Goal: Task Accomplishment & Management: Manage account settings

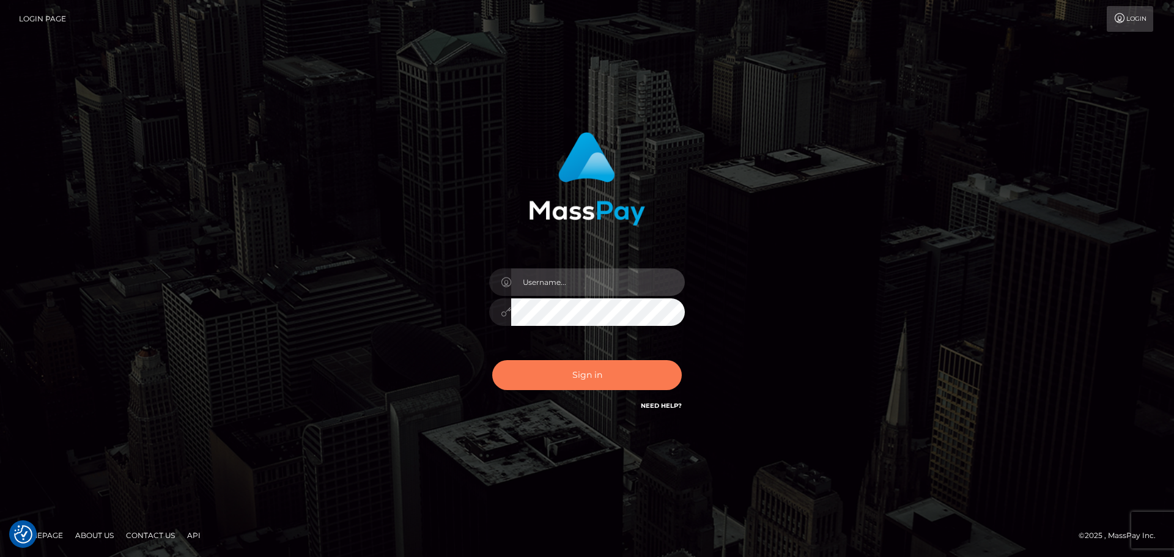
type input "jonathan.ctfo"
click at [543, 336] on button "Sign in" at bounding box center [587, 375] width 190 height 30
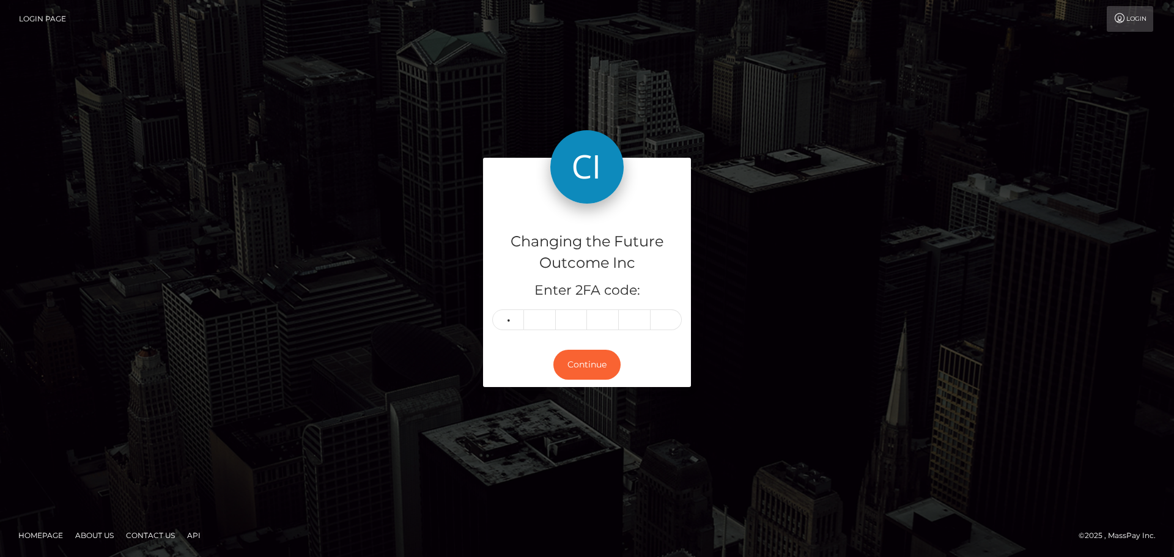
type input "4"
type input "5"
type input "7"
type input "3"
type input "9"
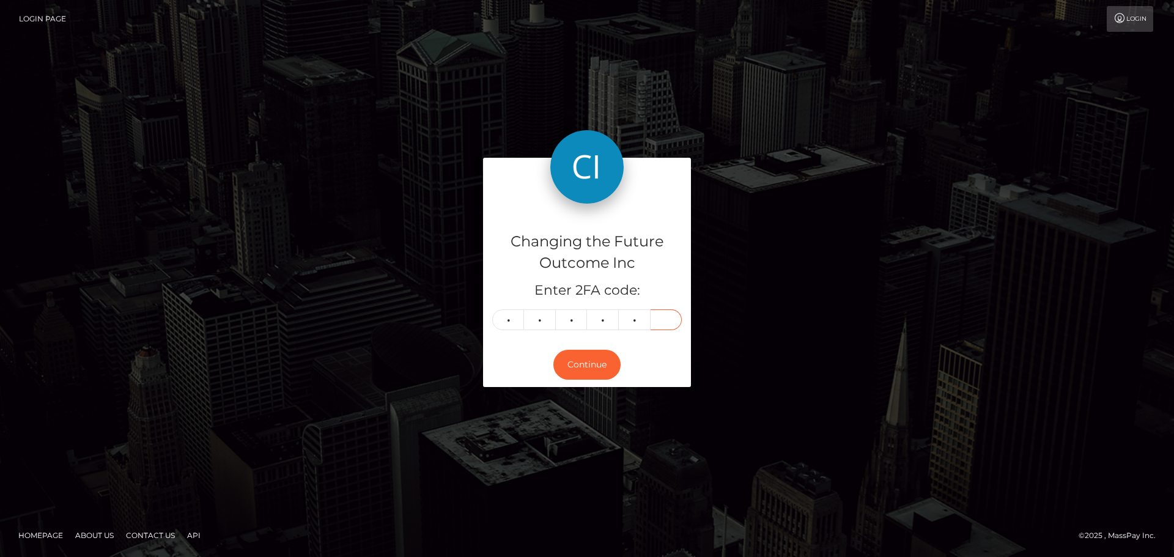
type input "4"
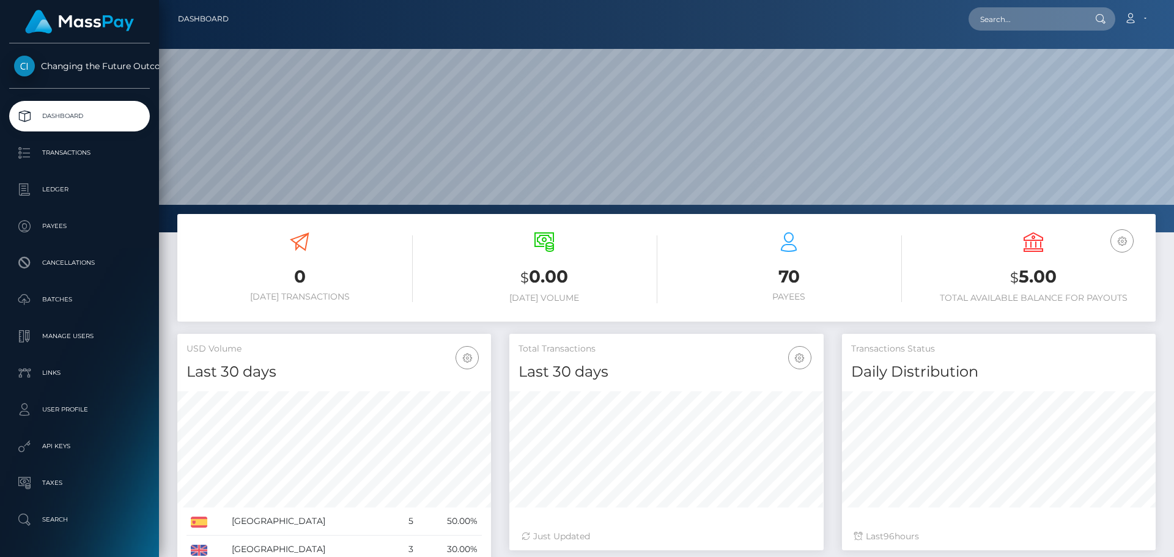
scroll to position [216, 314]
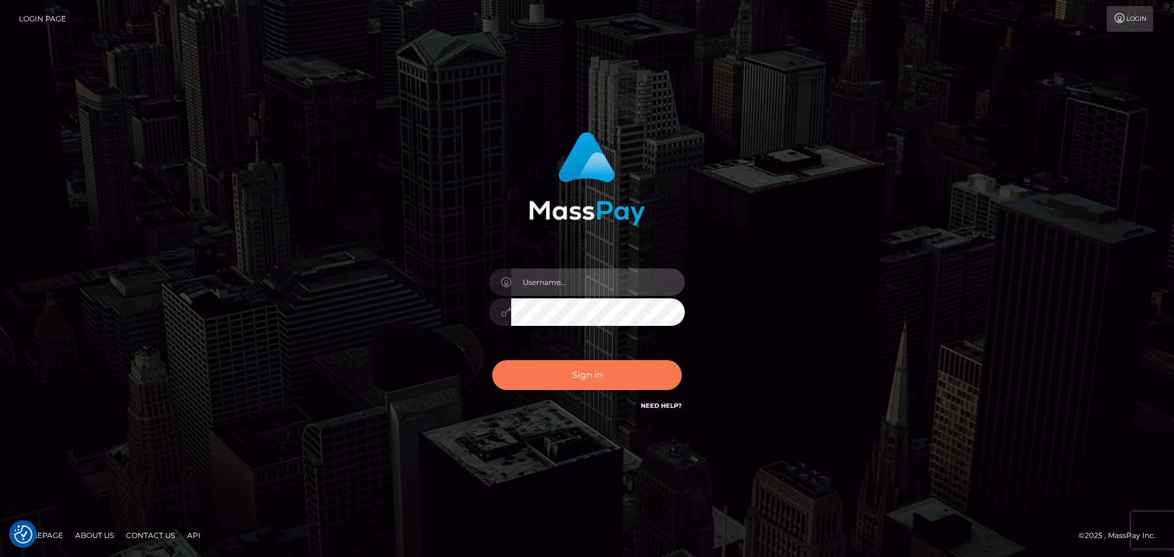
type input "jonathan.ctfo"
click at [597, 363] on button "Sign in" at bounding box center [587, 375] width 190 height 30
type input "jonathan.ctfo"
click at [596, 380] on button "Sign in" at bounding box center [587, 375] width 190 height 30
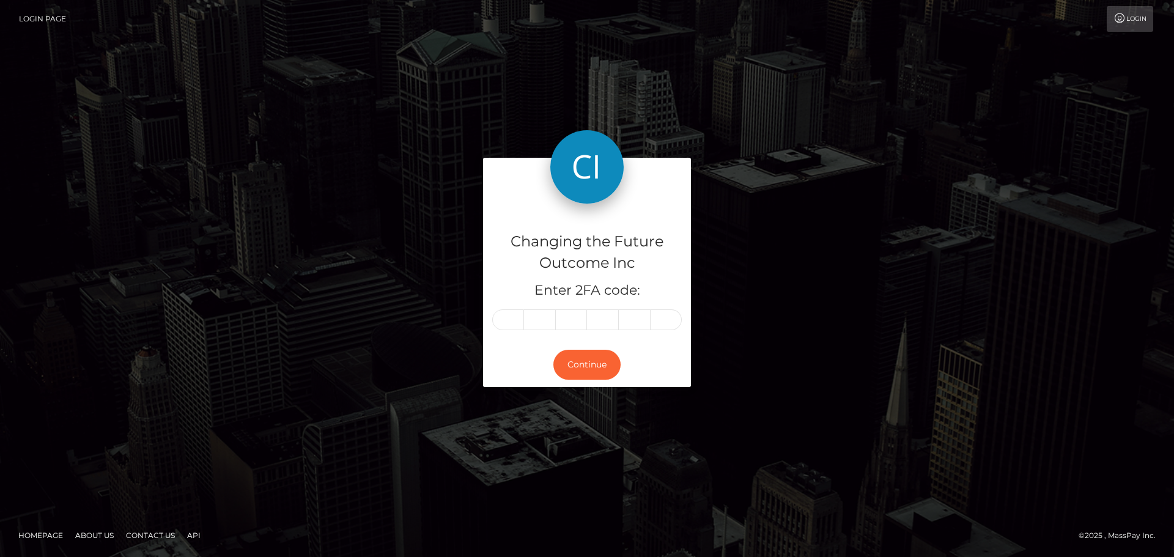
click at [520, 319] on input "text" at bounding box center [508, 319] width 32 height 21
type input "1"
type input "4"
type input "8"
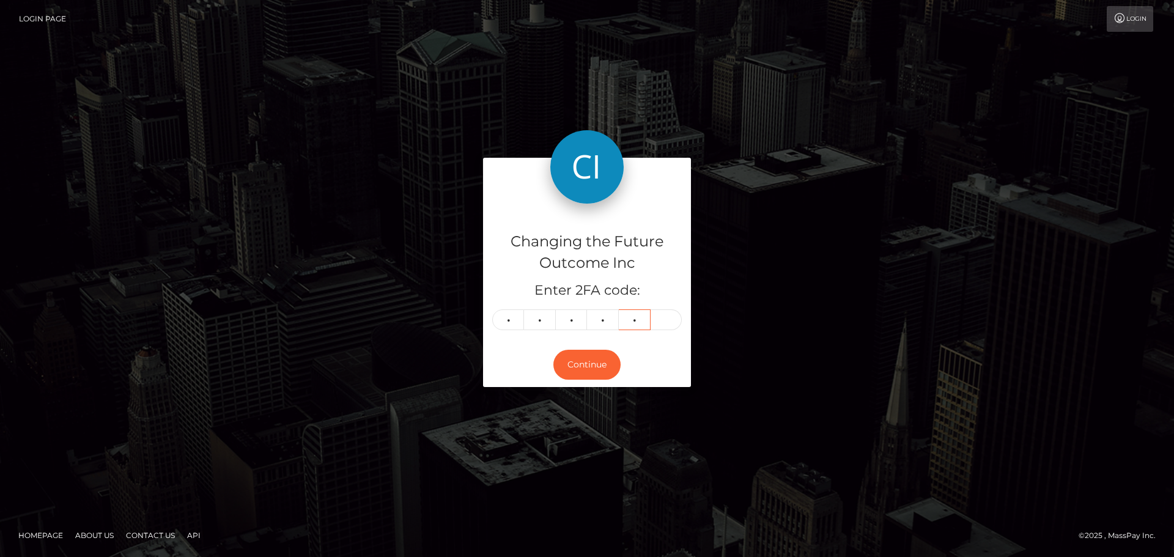
type input "1"
type input "2"
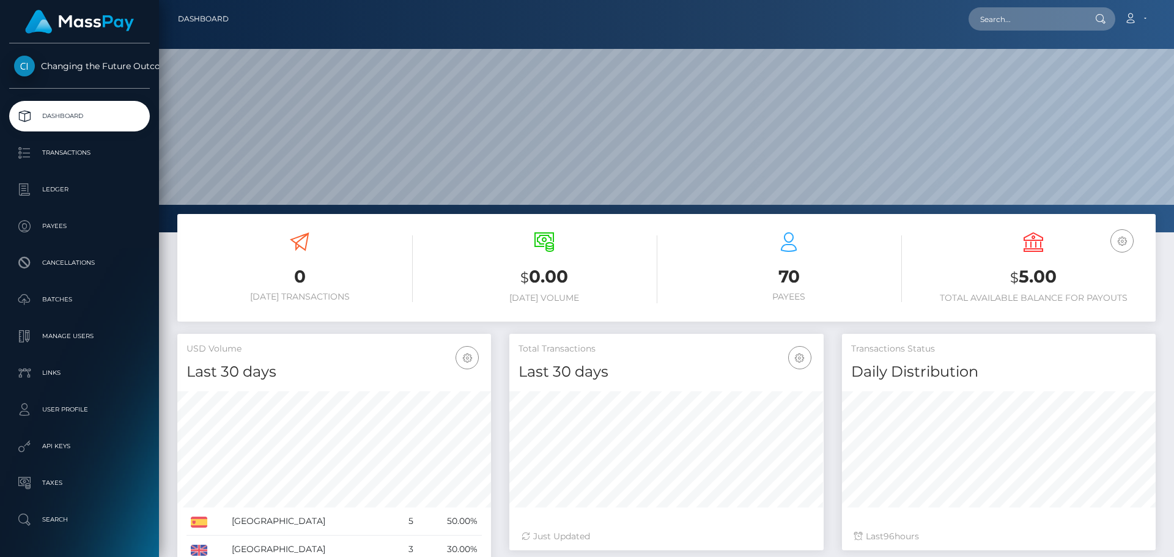
scroll to position [216, 314]
